Goal: Information Seeking & Learning: Check status

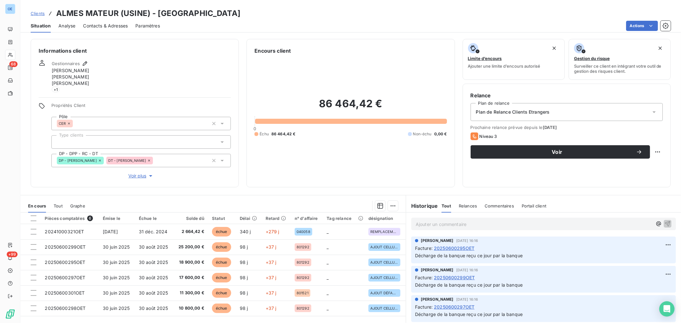
scroll to position [71, 0]
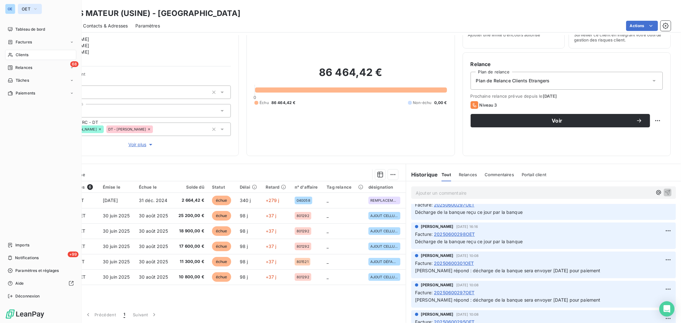
click at [22, 8] on span "OET" at bounding box center [26, 8] width 9 height 5
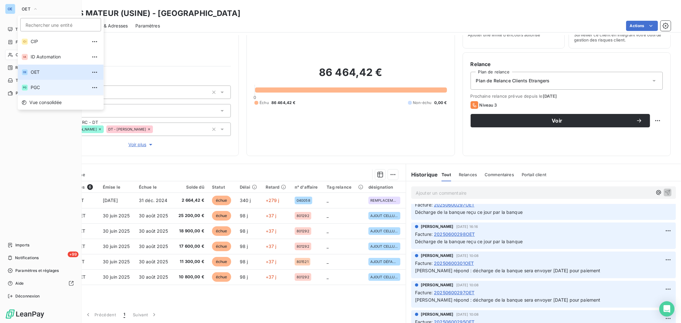
click at [52, 85] on span "PGC" at bounding box center [59, 87] width 56 height 6
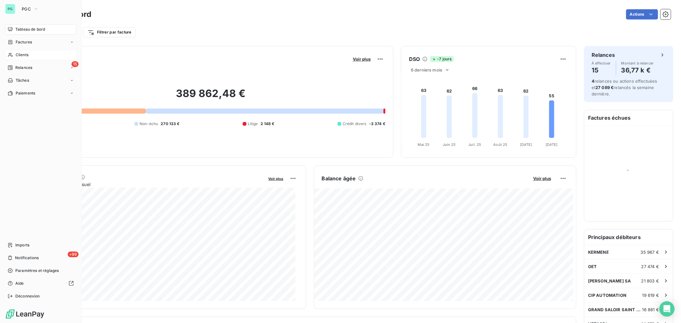
click at [38, 55] on div "Clients" at bounding box center [40, 55] width 71 height 10
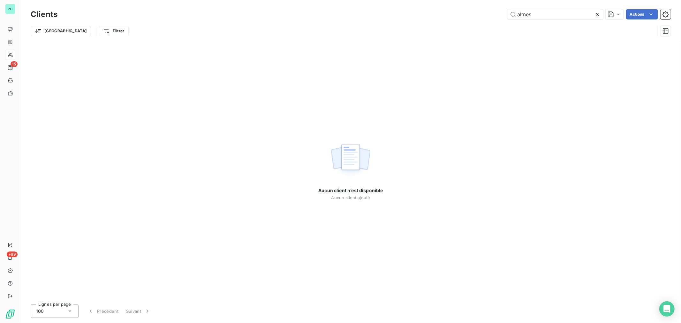
drag, startPoint x: 540, startPoint y: 17, endPoint x: 451, endPoint y: 10, distance: 89.9
click at [470, 13] on div "almes Actions" at bounding box center [367, 14] width 605 height 10
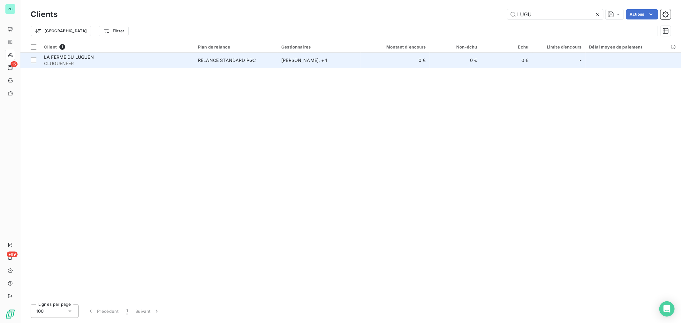
type input "LUGU"
click at [258, 62] on span "RELANCE STANDARD PGC" at bounding box center [236, 60] width 76 height 6
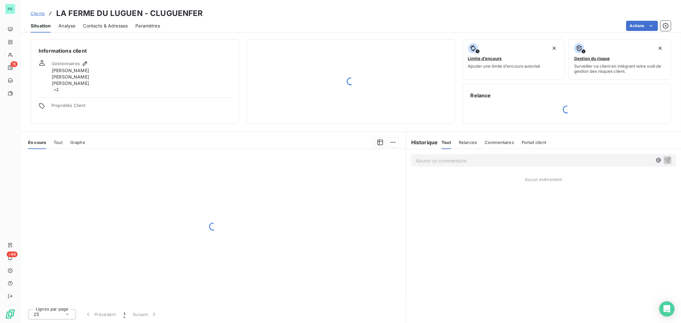
click at [112, 26] on span "Contacts & Adresses" at bounding box center [105, 26] width 45 height 6
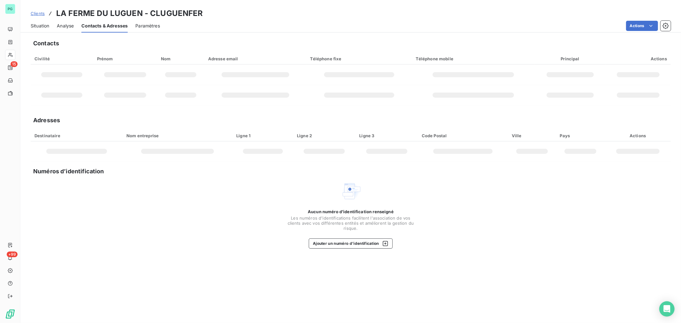
click at [65, 23] on span "Analyse" at bounding box center [65, 26] width 17 height 6
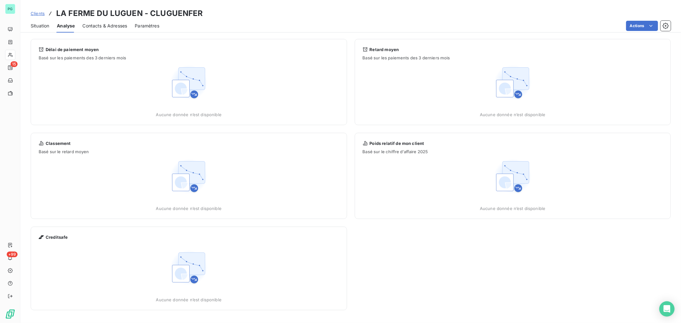
click at [97, 23] on span "Contacts & Adresses" at bounding box center [104, 26] width 45 height 6
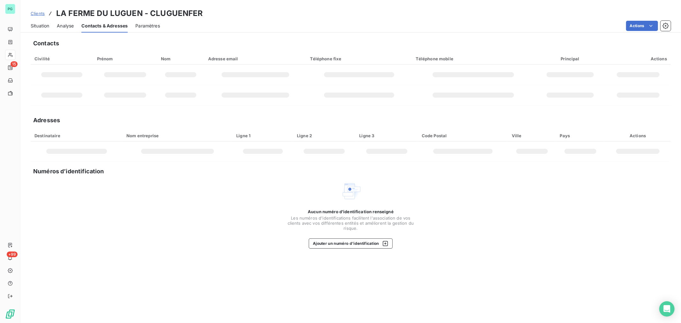
click at [31, 23] on span "Situation" at bounding box center [40, 26] width 19 height 6
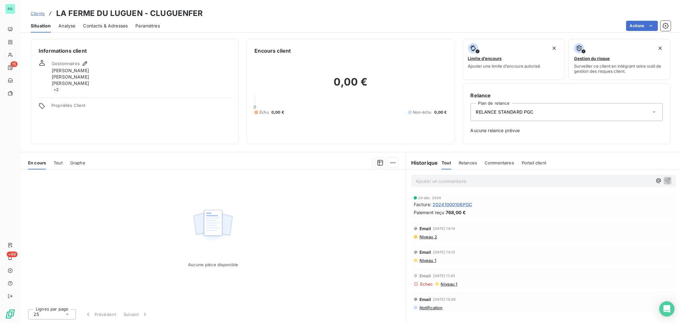
click at [109, 24] on span "Contacts & Adresses" at bounding box center [105, 26] width 45 height 6
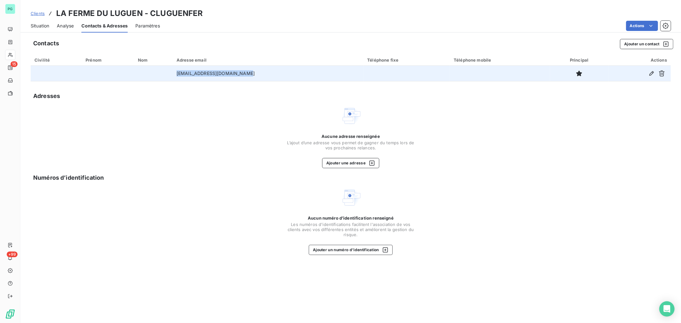
drag, startPoint x: 185, startPoint y: 74, endPoint x: 253, endPoint y: 78, distance: 68.1
click at [253, 78] on tr "[EMAIL_ADDRESS][DOMAIN_NAME]" at bounding box center [351, 73] width 640 height 15
copy tr "[EMAIL_ADDRESS][DOMAIN_NAME]"
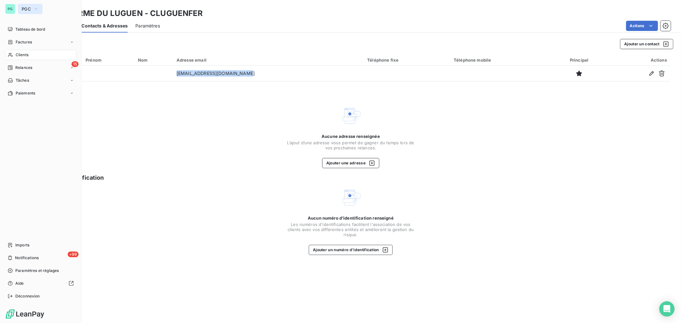
click at [28, 8] on span "PGC" at bounding box center [26, 8] width 9 height 5
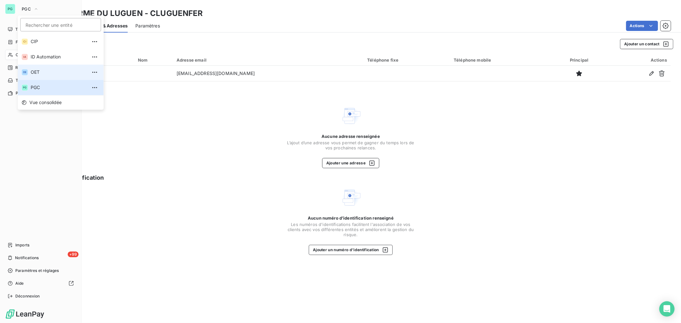
click at [36, 68] on li "OE OET" at bounding box center [61, 71] width 86 height 15
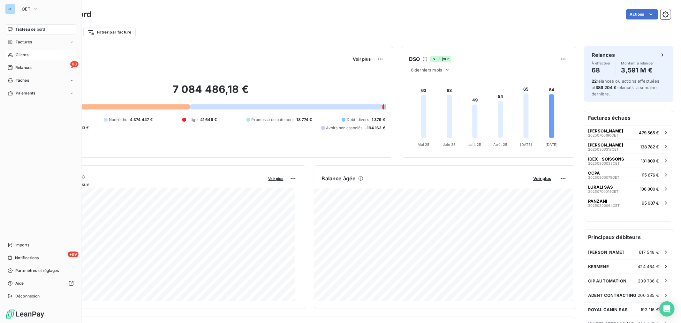
click at [36, 57] on div "Clients" at bounding box center [40, 55] width 71 height 10
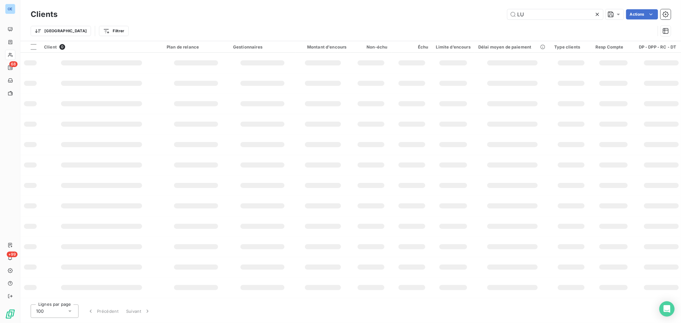
type input "L"
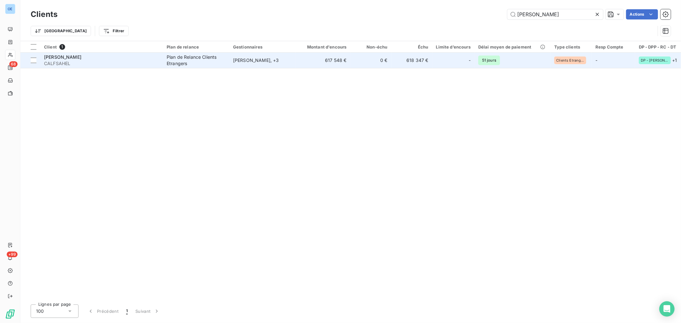
type input "[PERSON_NAME]"
click at [310, 63] on td "617 548 €" at bounding box center [323, 60] width 55 height 15
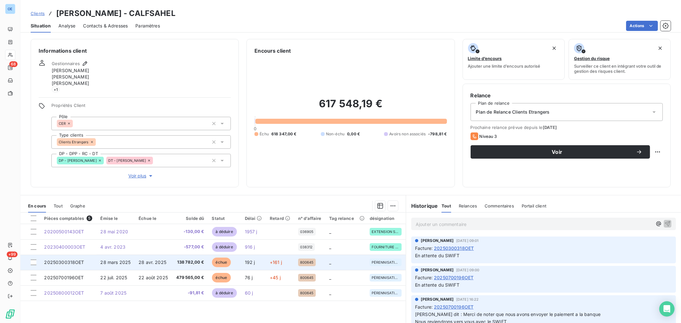
click at [255, 260] on td "192 j" at bounding box center [253, 262] width 25 height 15
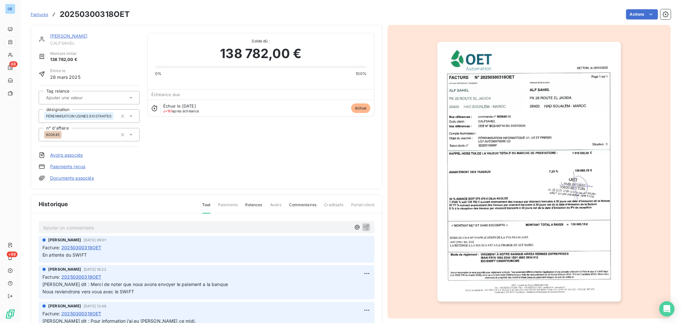
click at [121, 230] on p "Ajouter un commentaire ﻿" at bounding box center [197, 228] width 308 height 8
click at [106, 229] on p "Ajouter un commentaire ﻿" at bounding box center [197, 228] width 308 height 8
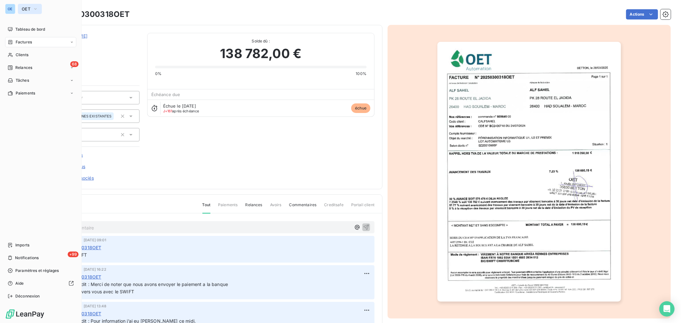
click at [23, 10] on span "OET" at bounding box center [26, 8] width 9 height 5
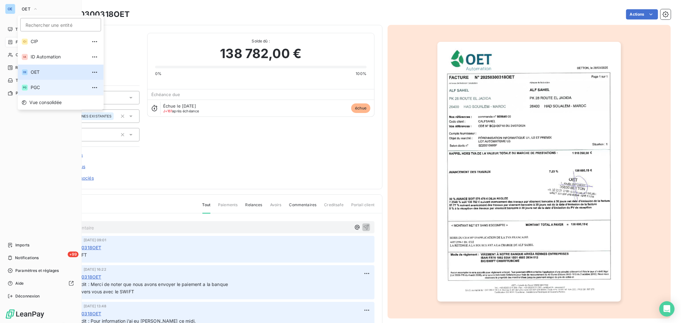
click at [38, 87] on span "PGC" at bounding box center [59, 87] width 56 height 6
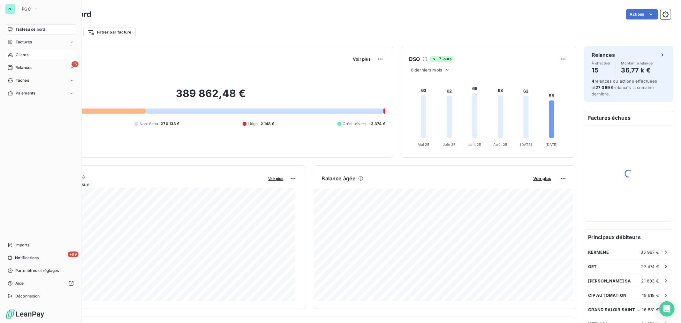
click at [33, 58] on div "Clients" at bounding box center [40, 55] width 71 height 10
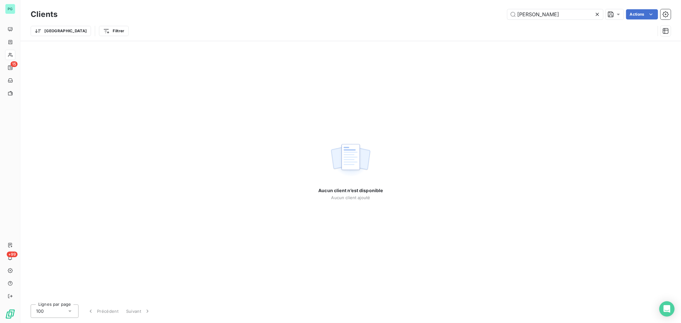
drag, startPoint x: 542, startPoint y: 13, endPoint x: 457, endPoint y: 2, distance: 85.9
click at [474, 5] on div "Clients ALF SAH Actions Trier Filtrer" at bounding box center [350, 20] width 660 height 41
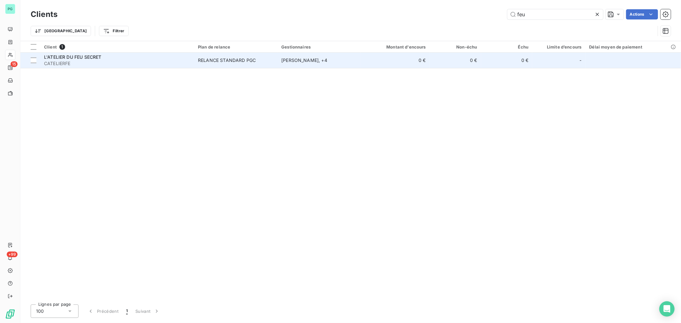
type input "feu"
click at [142, 67] on td "L'ATELIER DU FEU SECRET CATELIERFE" at bounding box center [117, 60] width 154 height 15
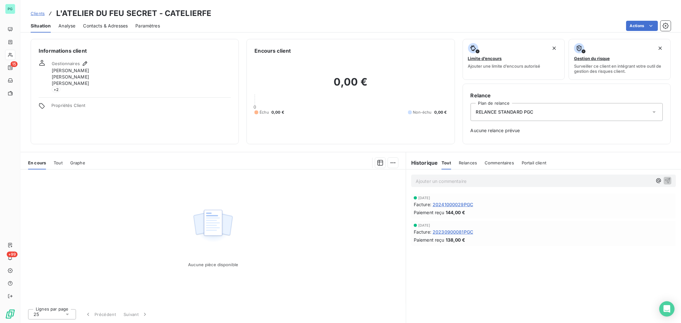
click at [105, 25] on span "Contacts & Adresses" at bounding box center [105, 26] width 45 height 6
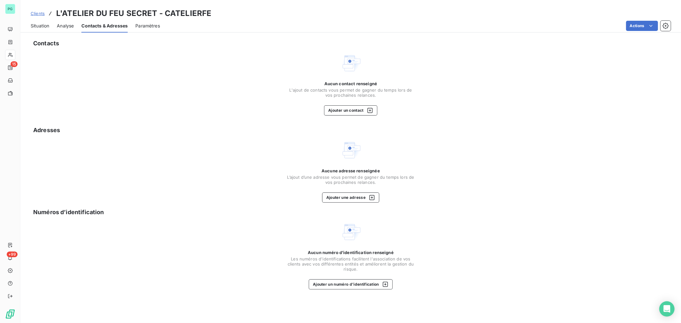
click at [35, 24] on span "Situation" at bounding box center [40, 26] width 19 height 6
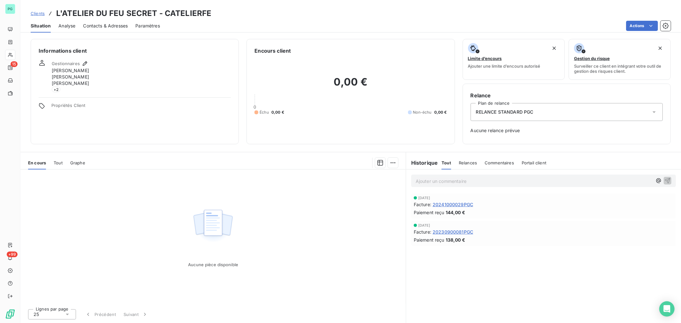
click at [468, 205] on span "20241000029PGC" at bounding box center [452, 204] width 41 height 7
click at [97, 28] on span "Contacts & Adresses" at bounding box center [105, 26] width 45 height 6
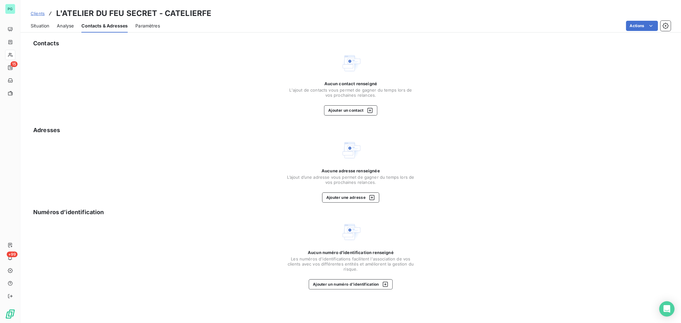
click at [34, 23] on span "Situation" at bounding box center [40, 26] width 19 height 6
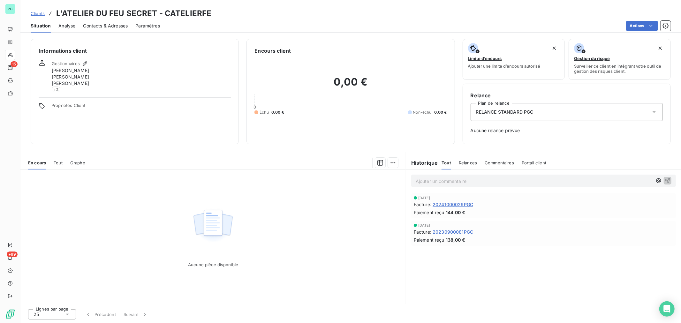
click at [107, 26] on span "Contacts & Adresses" at bounding box center [105, 26] width 45 height 6
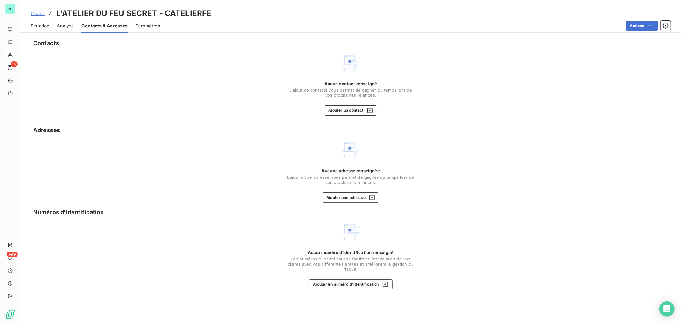
click at [38, 26] on span "Situation" at bounding box center [40, 26] width 19 height 6
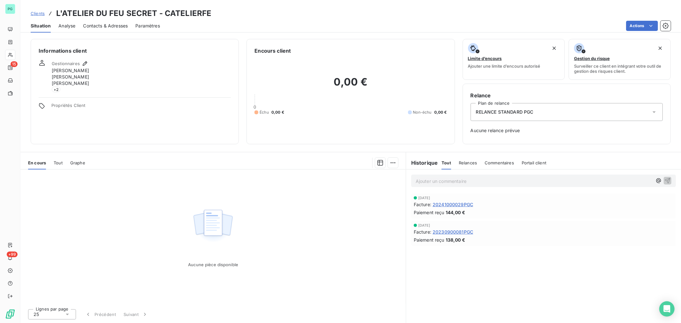
click at [463, 200] on div "[DATE] Facture : 20241000029PGC Paiement reçu 144,00 €" at bounding box center [543, 206] width 259 height 20
click at [464, 204] on span "20241000029PGC" at bounding box center [452, 204] width 41 height 7
click at [460, 230] on span "20230900081PGC" at bounding box center [452, 232] width 41 height 7
click at [472, 204] on span "20241000029PGC" at bounding box center [452, 204] width 41 height 7
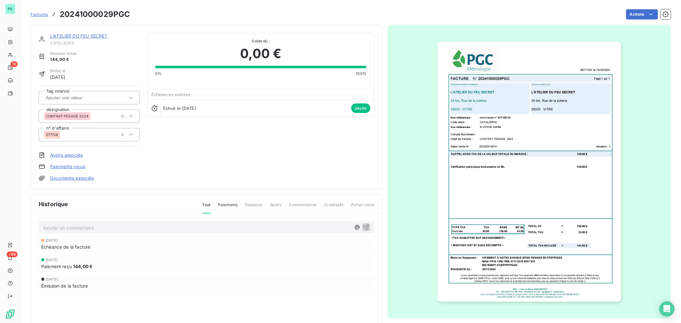
click at [495, 131] on img "button" at bounding box center [529, 172] width 184 height 260
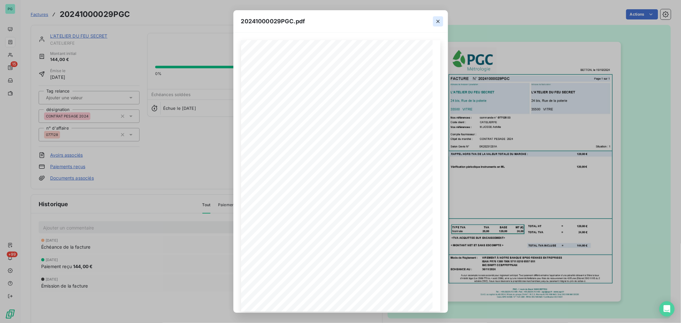
click at [438, 23] on icon "button" at bounding box center [438, 21] width 6 height 6
